Goal: Task Accomplishment & Management: Manage account settings

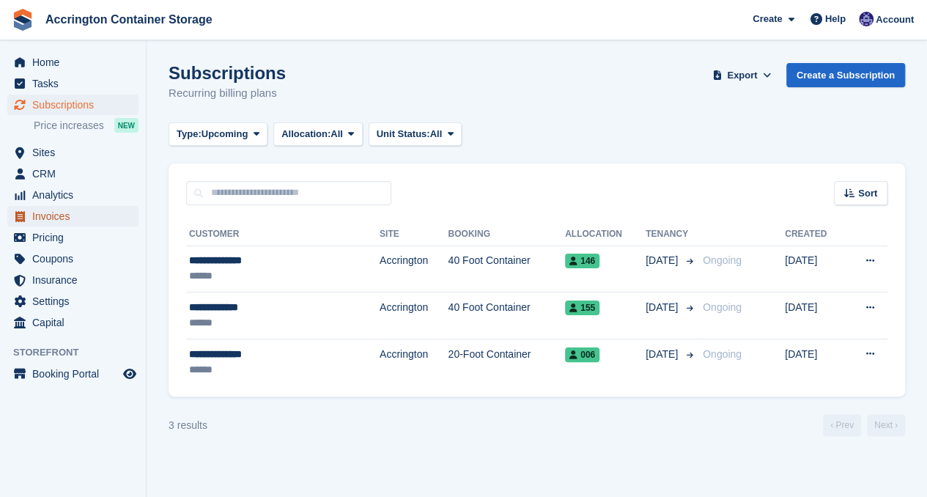
click at [97, 213] on span "Invoices" at bounding box center [76, 216] width 88 height 21
click at [76, 156] on span "Sites" at bounding box center [76, 152] width 88 height 21
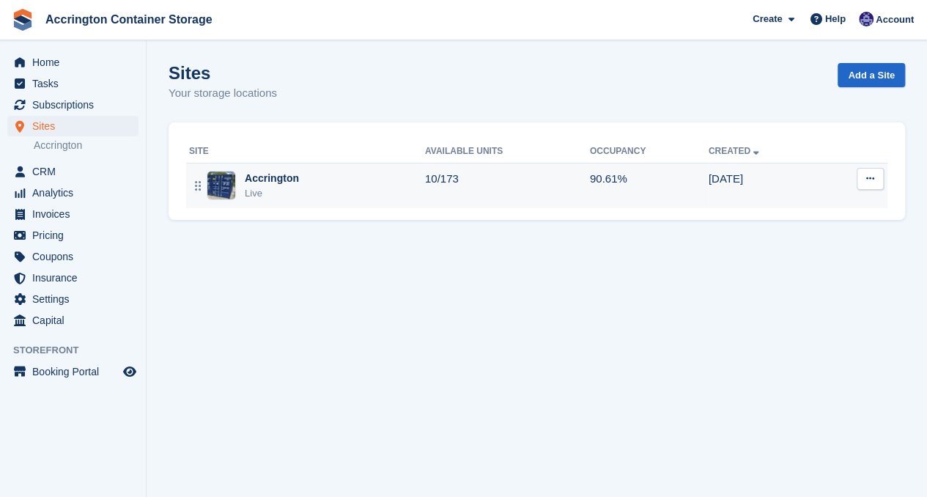
click at [298, 182] on div "Accrington Live" at bounding box center [307, 186] width 236 height 30
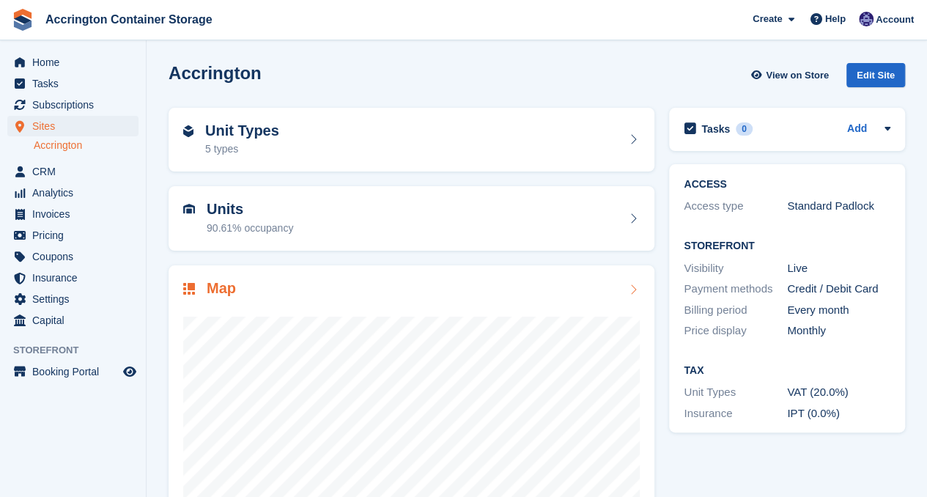
click at [318, 311] on div at bounding box center [411, 445] width 456 height 293
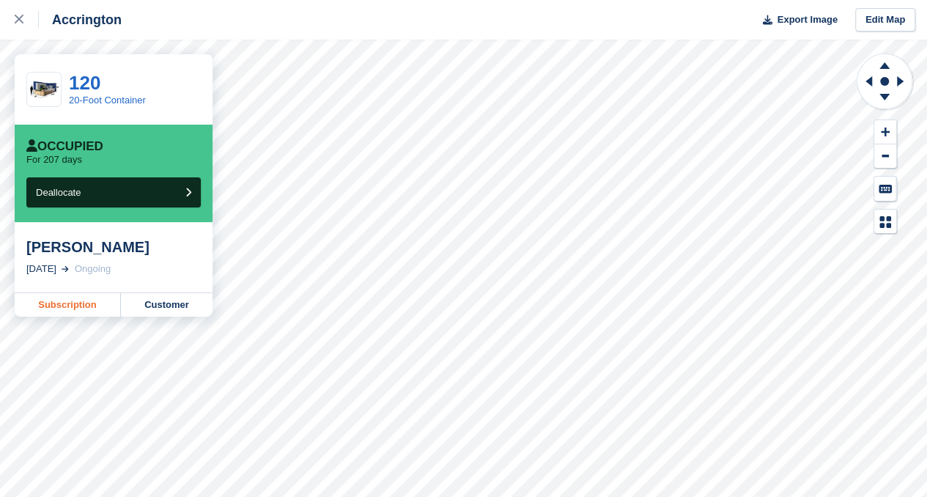
click at [78, 306] on link "Subscription" at bounding box center [68, 304] width 106 height 23
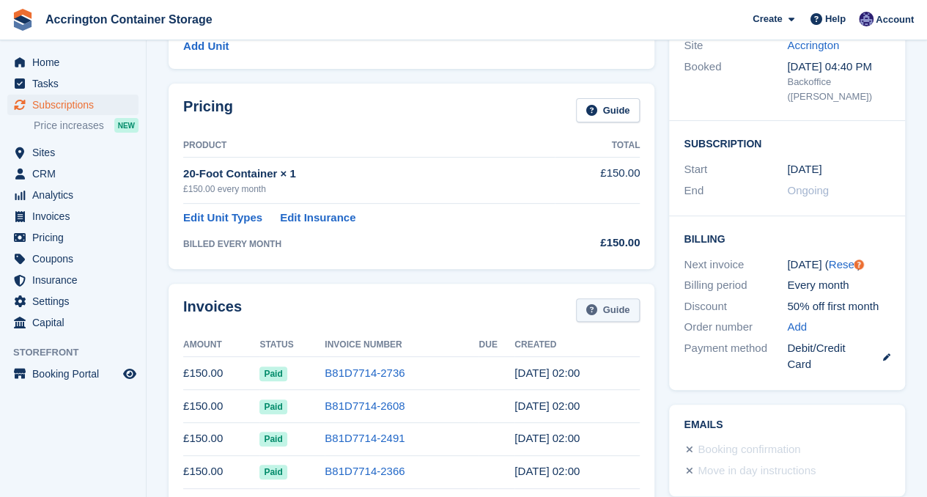
scroll to position [163, 0]
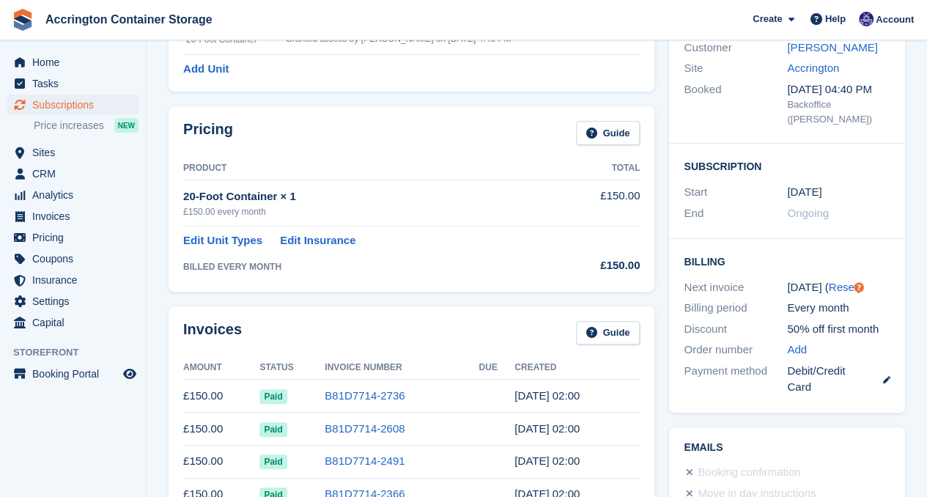
click at [663, 289] on div "Booking Customer [PERSON_NAME] Site Accrington Booked [DATE] 04:40 PM Backoffic…" at bounding box center [787, 207] width 251 height 425
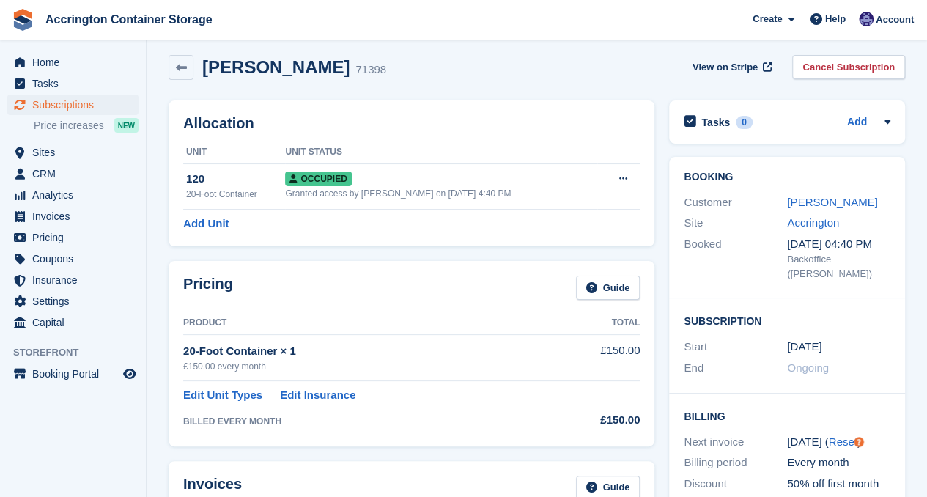
scroll to position [0, 0]
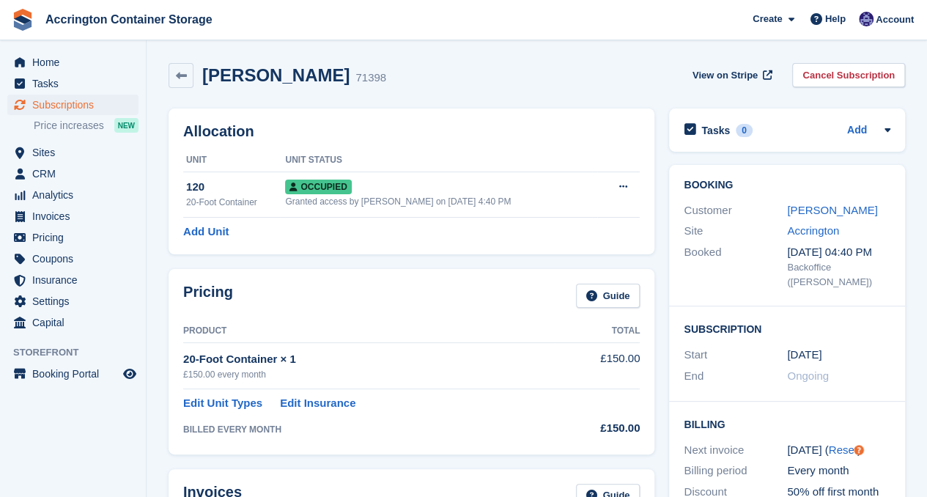
click at [637, 240] on div "Allocation Unit Unit Status 120 20-Foot Container Occupied Granted access by [P…" at bounding box center [411, 181] width 486 height 146
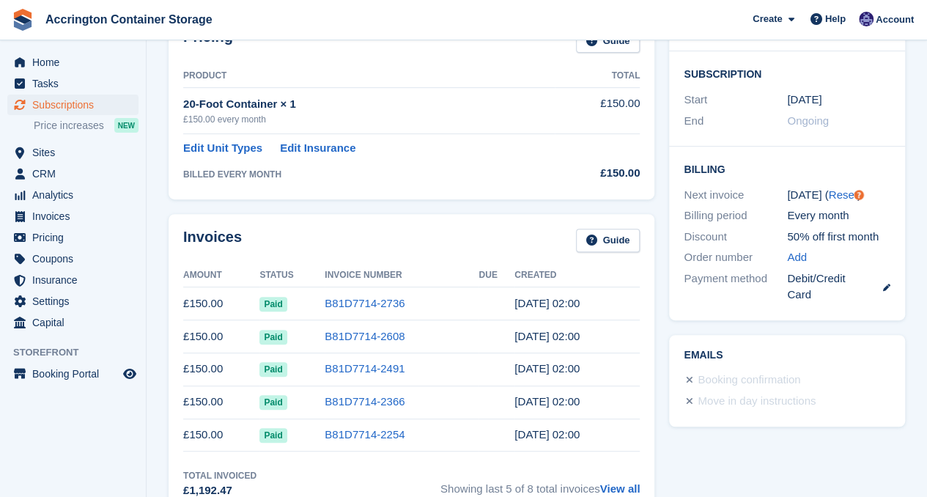
scroll to position [319, 0]
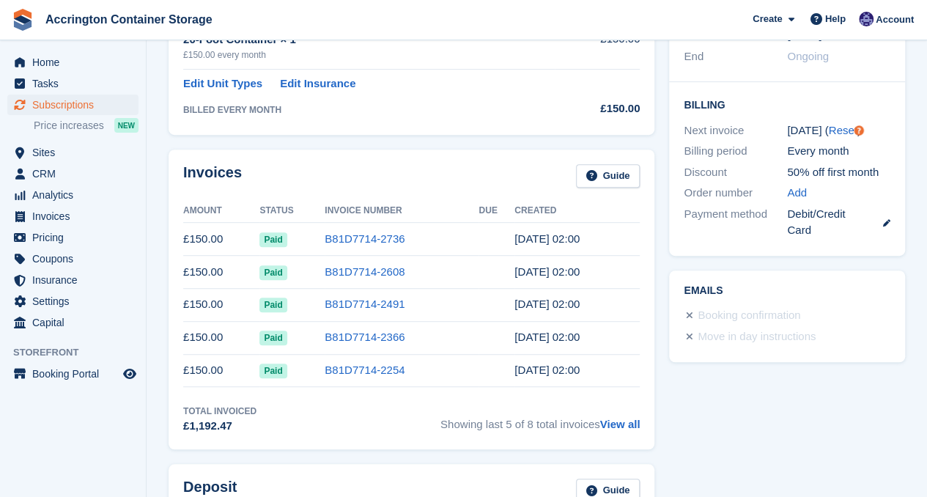
click at [622, 240] on td "[DATE] 02:00" at bounding box center [576, 239] width 125 height 33
